Goal: Navigation & Orientation: Find specific page/section

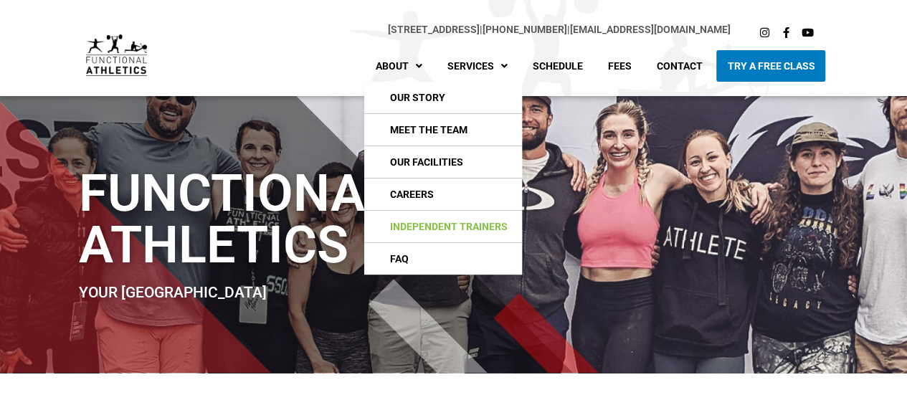
click at [427, 229] on link "Independent Trainers" at bounding box center [443, 227] width 158 height 32
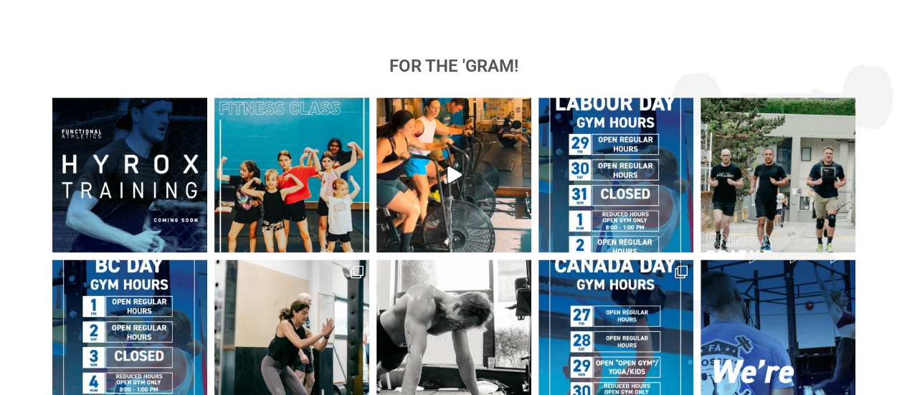
scroll to position [894, 0]
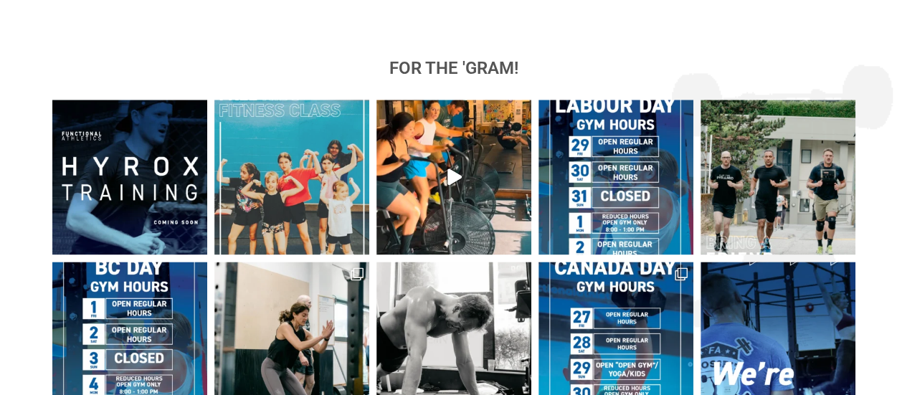
click at [320, 189] on img at bounding box center [291, 177] width 155 height 155
